Goal: Information Seeking & Learning: Learn about a topic

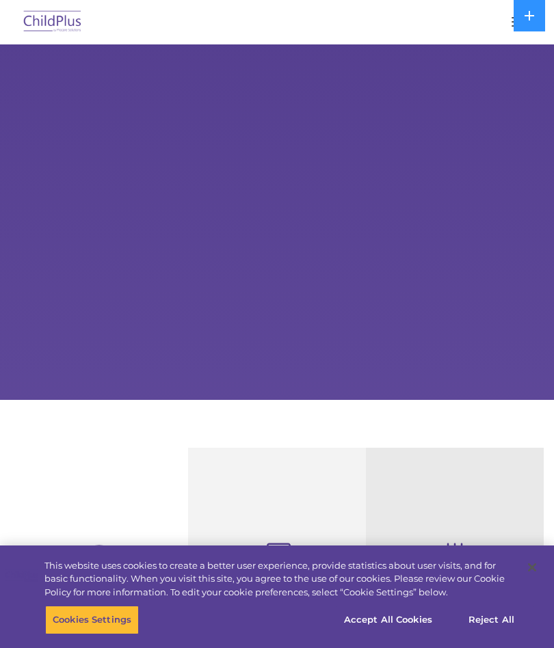
select select "MEDIUM"
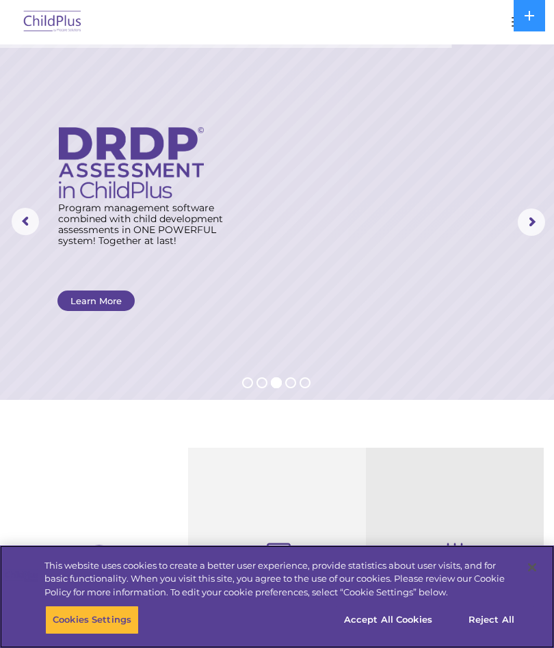
click at [402, 614] on button "Accept All Cookies" at bounding box center [387, 620] width 103 height 29
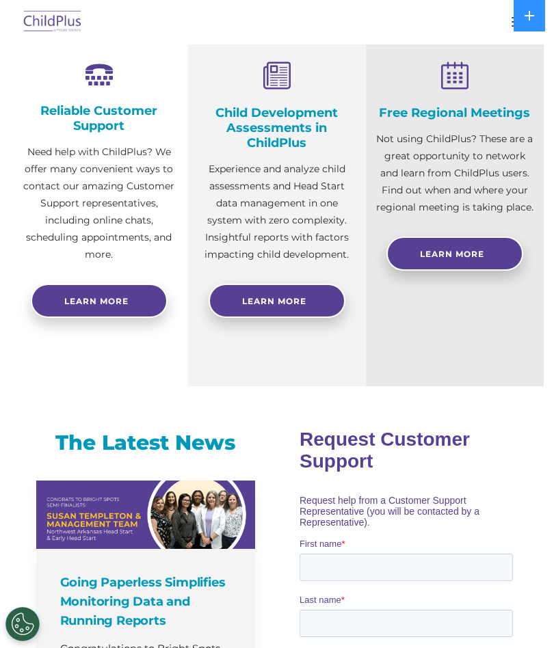
scroll to position [470, 0]
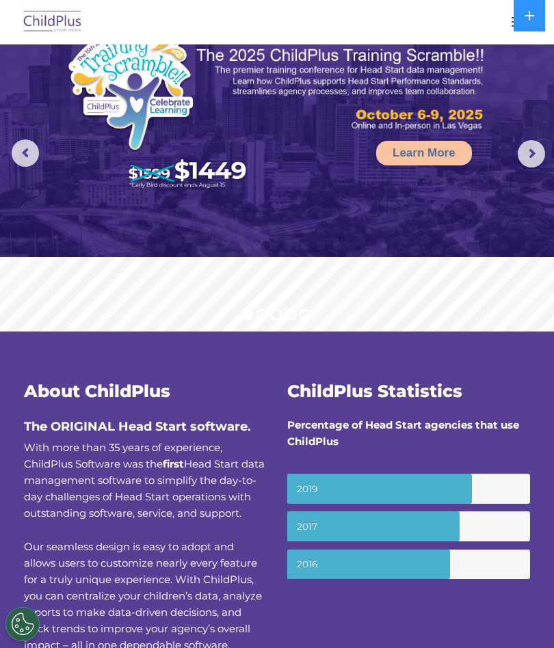
click at [532, 152] on rs-arrow at bounding box center [530, 153] width 27 height 27
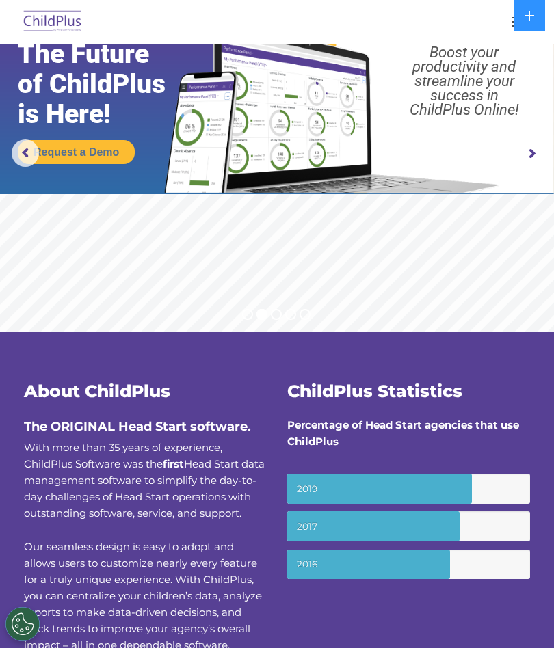
click at [524, 154] on rs-arrow at bounding box center [530, 153] width 27 height 27
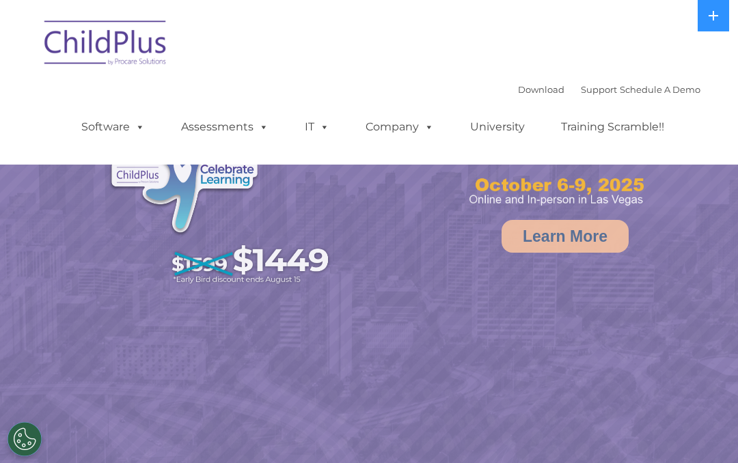
select select "MEDIUM"
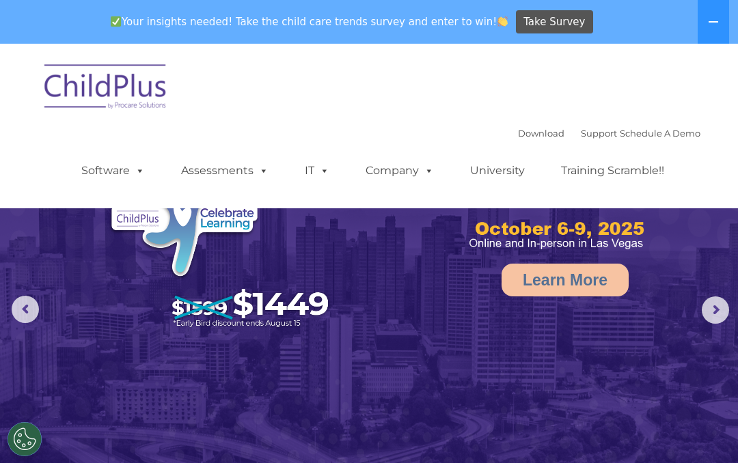
click at [719, 18] on icon at bounding box center [713, 21] width 11 height 11
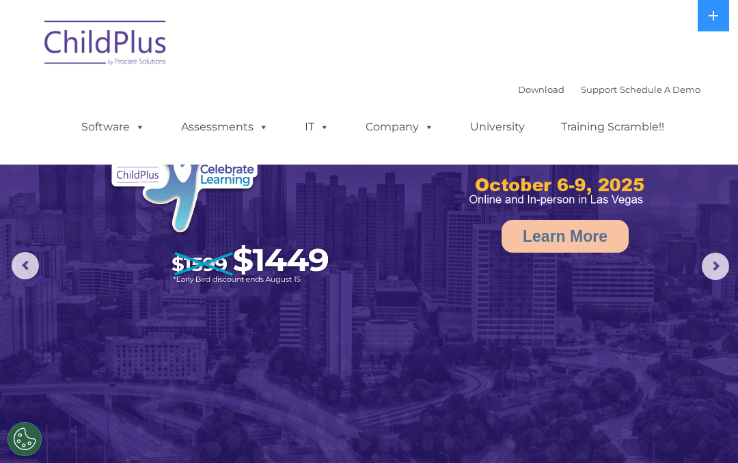
click at [697, 268] on img at bounding box center [369, 232] width 738 height 464
click at [698, 271] on img at bounding box center [369, 232] width 738 height 464
click at [701, 264] on img at bounding box center [369, 232] width 738 height 464
click at [718, 267] on rs-arrow at bounding box center [715, 266] width 27 height 27
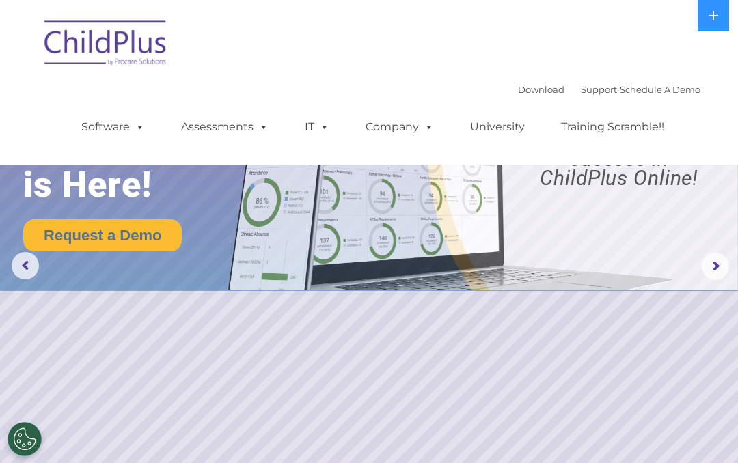
click at [716, 265] on rs-arrow at bounding box center [715, 266] width 27 height 27
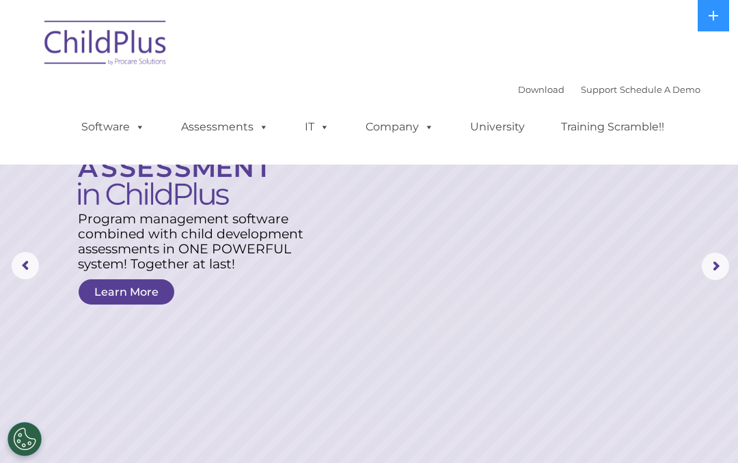
click at [729, 256] on rs-arrow at bounding box center [715, 266] width 27 height 27
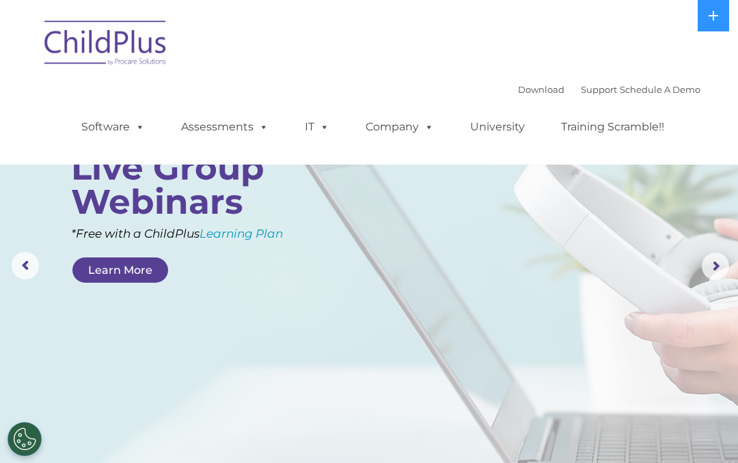
click at [38, 264] on rs-arrow at bounding box center [25, 265] width 27 height 27
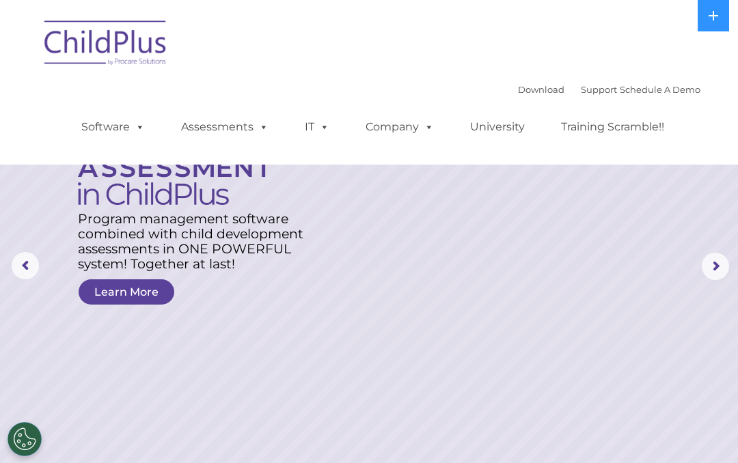
click at [136, 294] on link "Learn More" at bounding box center [127, 292] width 96 height 25
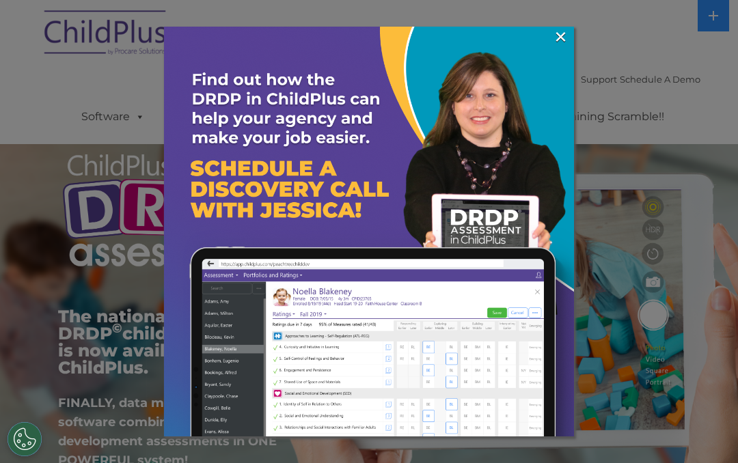
click at [556, 36] on link "×" at bounding box center [561, 37] width 16 height 14
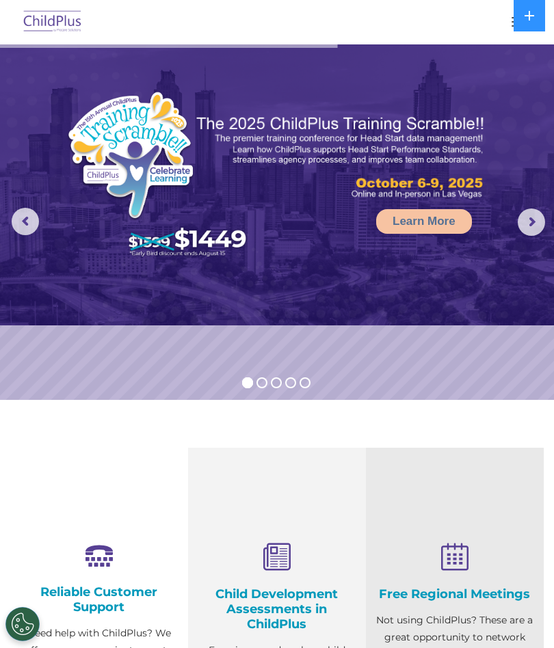
select select "MEDIUM"
